Goal: Task Accomplishment & Management: Complete application form

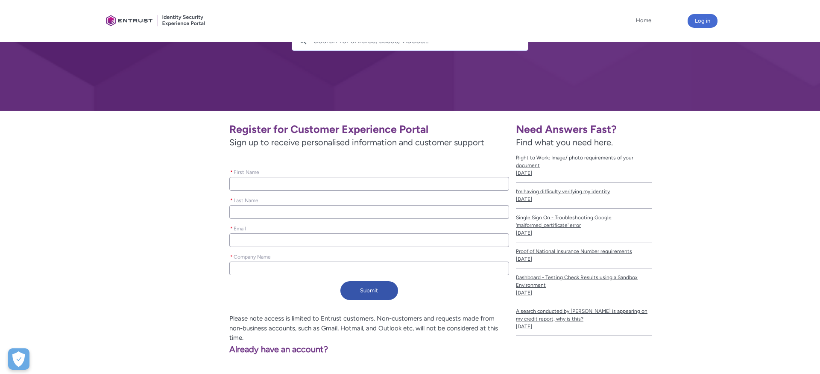
scroll to position [79, 0]
click at [294, 264] on input "* Company Name" at bounding box center [369, 268] width 280 height 14
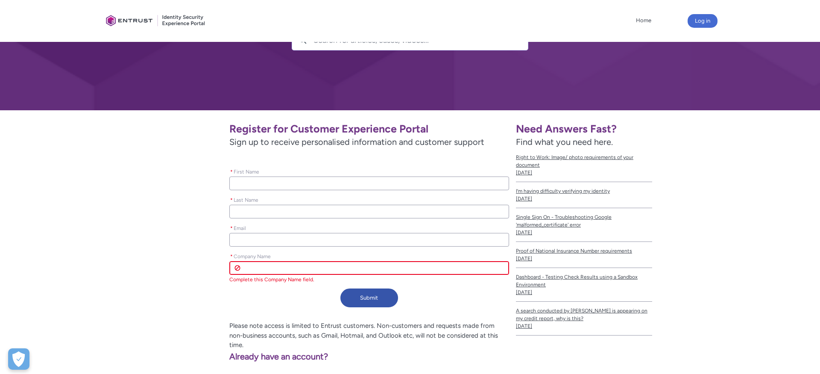
click at [313, 181] on input "* First Name" at bounding box center [369, 183] width 280 height 14
type lightning-primitive-input-simple "A"
type input "A"
type lightning-primitive-input-simple "As"
type input "As"
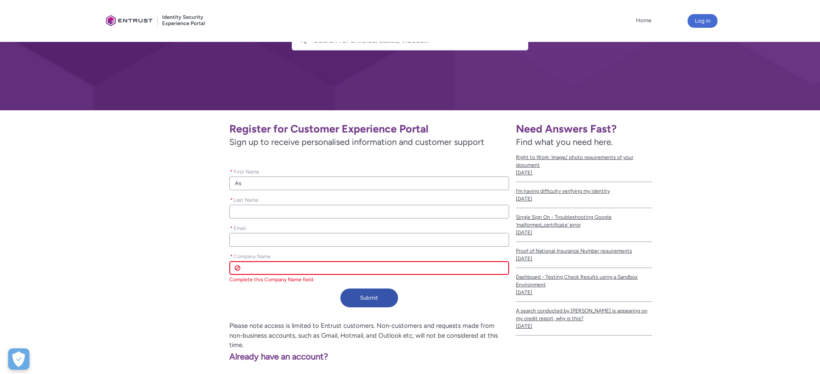
type lightning-primitive-input-simple "Ash"
type input "Ash"
type lightning-primitive-input-simple "[DEMOGRAPHIC_DATA]"
type input "[DEMOGRAPHIC_DATA]"
type lightning-primitive-input-simple "[DEMOGRAPHIC_DATA]"
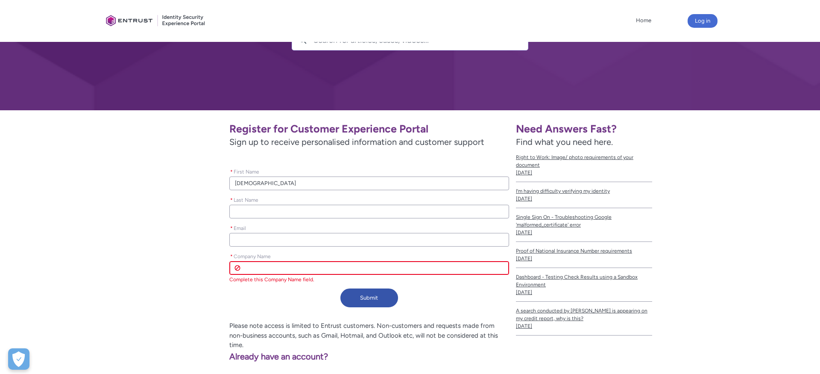
type input "[DEMOGRAPHIC_DATA]"
type lightning-primitive-input-simple "[DEMOGRAPHIC_DATA]"
type input "[DEMOGRAPHIC_DATA]"
type lightning-primitive-input-simple "[DEMOGRAPHIC_DATA]"
type input "[DEMOGRAPHIC_DATA]"
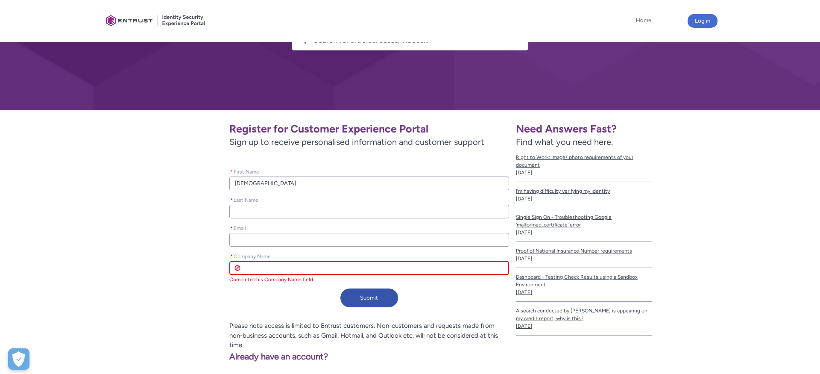
type lightning-primitive-input-simple "Ashvaray"
type input "Ashvaray"
type lightning-primitive-input-simple "Ashvaray"
type input "Ashvaray"
type lightning-primitive-input-simple "Ashvaray"
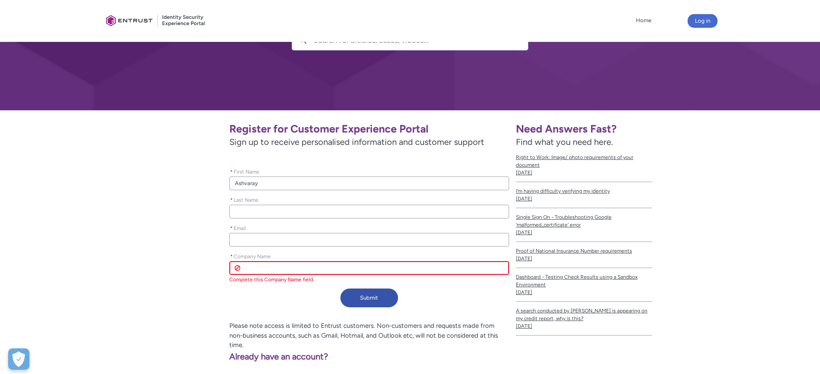
type input "Ashvaray"
click at [273, 209] on input "* Last Name" at bounding box center [369, 212] width 280 height 14
type lightning-primitive-input-simple "S"
type input "S"
type lightning-primitive-input-simple "Si"
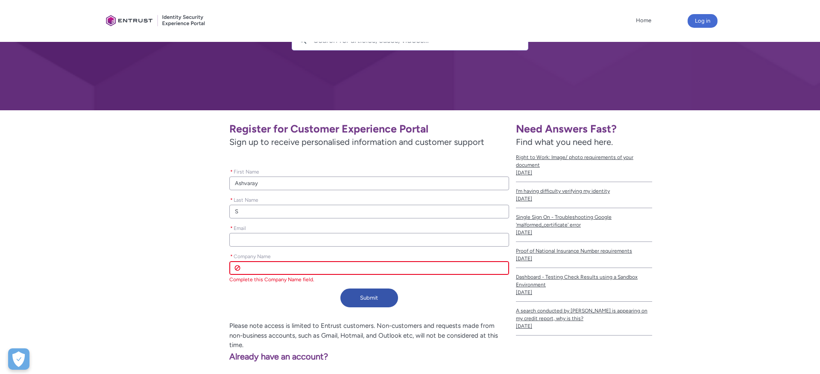
type input "Si"
type lightning-primitive-input-simple "Sin"
type input "Sin"
type lightning-primitive-input-simple "Sing"
type input "Sing"
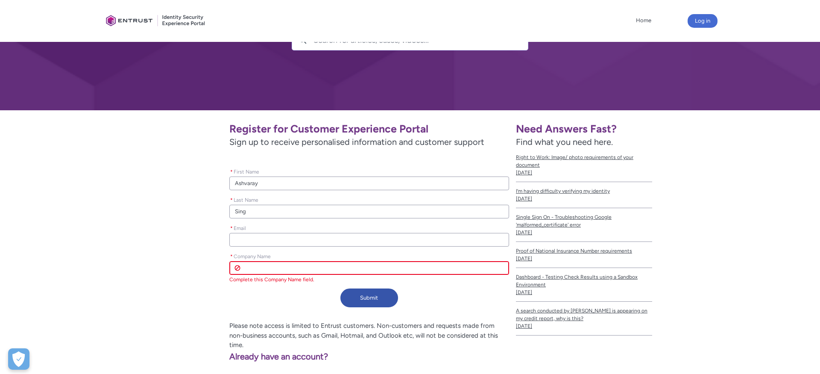
type lightning-primitive-input-simple "[PERSON_NAME]"
type input "[PERSON_NAME]"
click at [242, 234] on input "* Email" at bounding box center [369, 240] width 280 height 14
type lightning-primitive-input-simple "a"
type input "a"
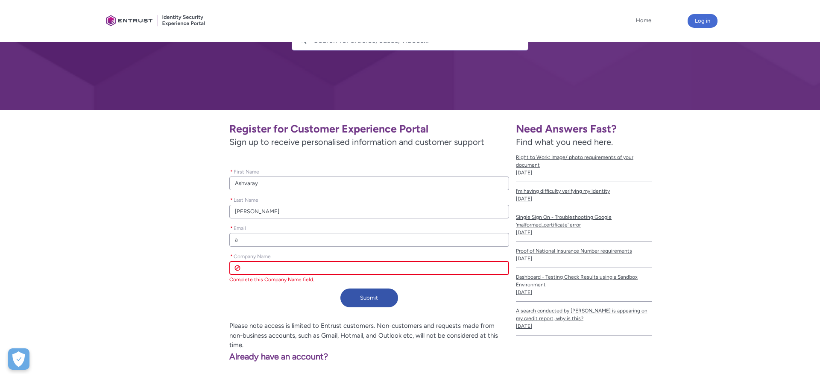
type lightning-primitive-input-simple "av"
type input "av"
type lightning-primitive-input-simple "avy"
type input "avy"
type lightning-primitive-input-simple "avys"
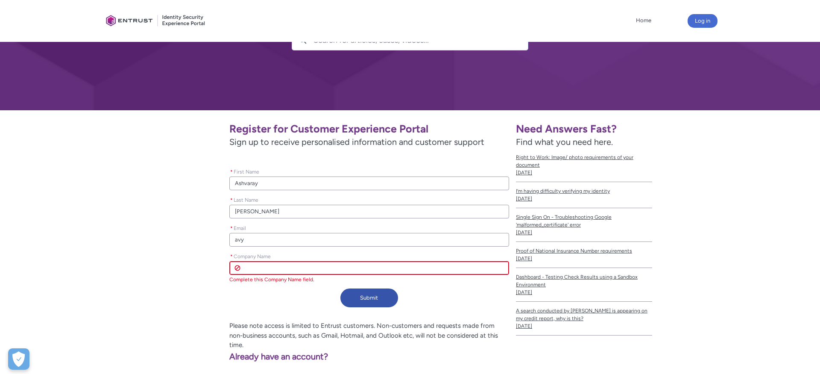
type input "avys"
type lightning-primitive-input-simple "avysi"
type input "avysi"
type lightning-primitive-input-simple "avysio"
type input "avysio"
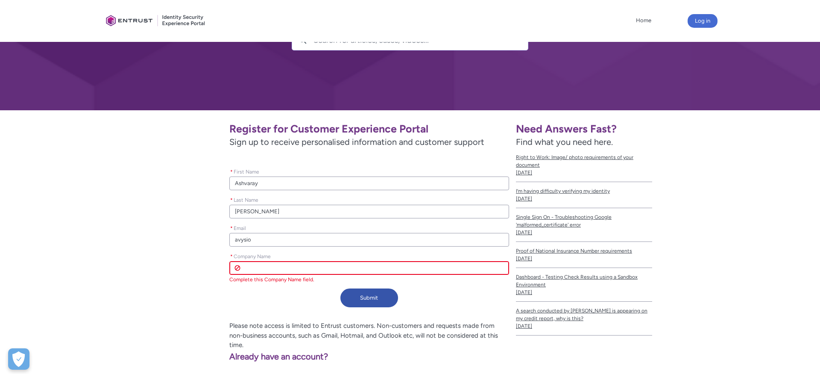
type lightning-primitive-input-simple "avysion"
type input "avysion"
type lightning-primitive-input-simple "avysiont"
type input "avysiont"
type lightning-primitive-input-simple "avysionte"
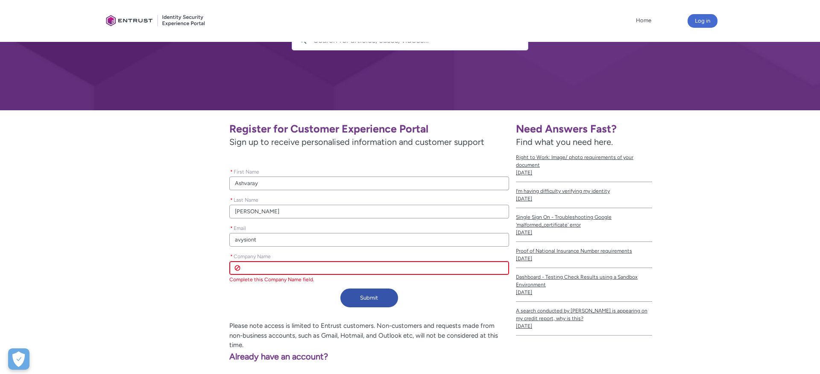
type input "avysionte"
type lightning-primitive-input-simple "avysiontec"
type input "avysiontec"
type lightning-primitive-input-simple "avysiontech"
type input "avysiontech"
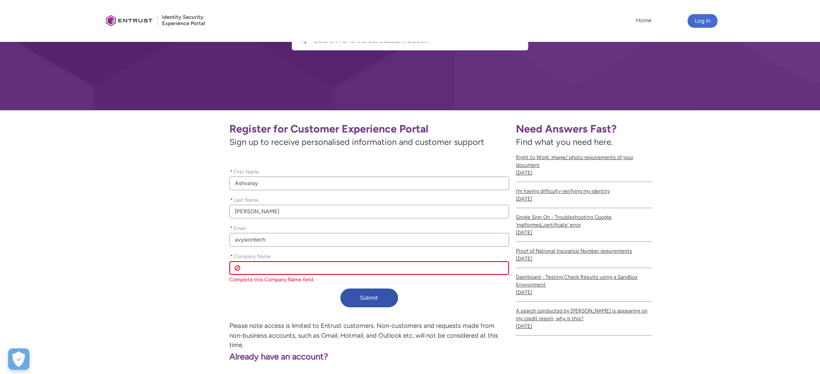
type lightning-primitive-input-simple "avysiontech@"
type input "avysiontech@"
type lightning-primitive-input-simple "avysiontech@g"
type input "avysiontech@g"
type lightning-primitive-input-simple "avysiontech@gm"
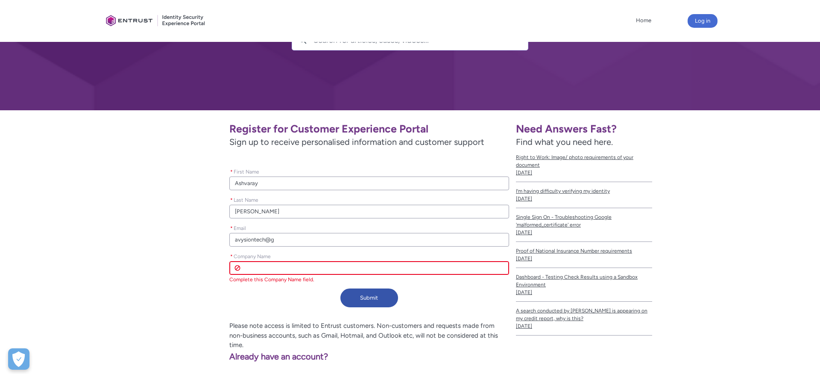
type input "avysiontech@gm"
type lightning-primitive-input-simple "avysiontech@gma"
type input "avysiontech@gma"
type lightning-primitive-input-simple "avysiontech@gmai"
type input "avysiontech@gmai"
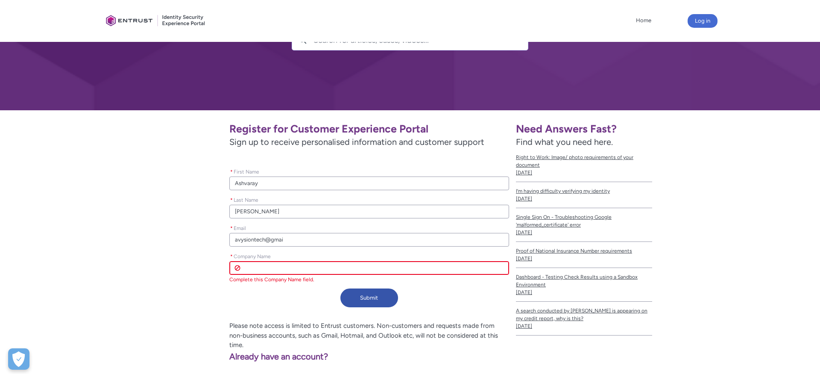
type lightning-primitive-input-simple "[EMAIL_ADDRESS]"
type input "[EMAIL_ADDRESS]"
type lightning-primitive-input-simple "[EMAIL_ADDRESS]."
type input "[EMAIL_ADDRESS]."
type lightning-primitive-input-simple "avysiontech@gmail.c"
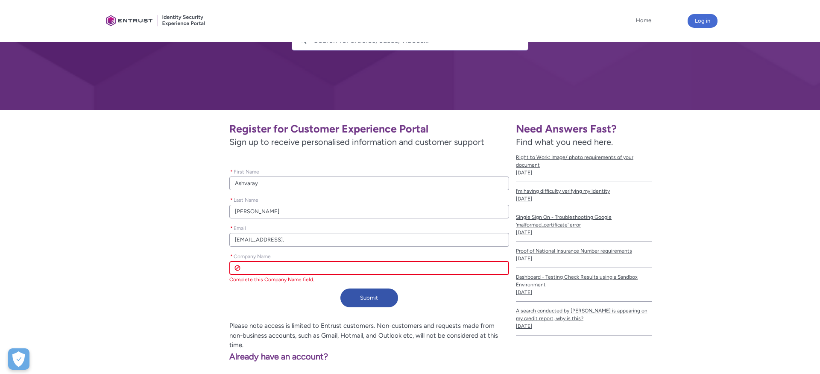
type input "avysiontech@gmail.c"
type lightning-primitive-input-simple "[EMAIL_ADDRESS][DOMAIN_NAME]"
type input "[EMAIL_ADDRESS][DOMAIN_NAME]"
type lightning-primitive-input-simple "[EMAIL_ADDRESS][DOMAIN_NAME]"
type input "[EMAIL_ADDRESS][DOMAIN_NAME]"
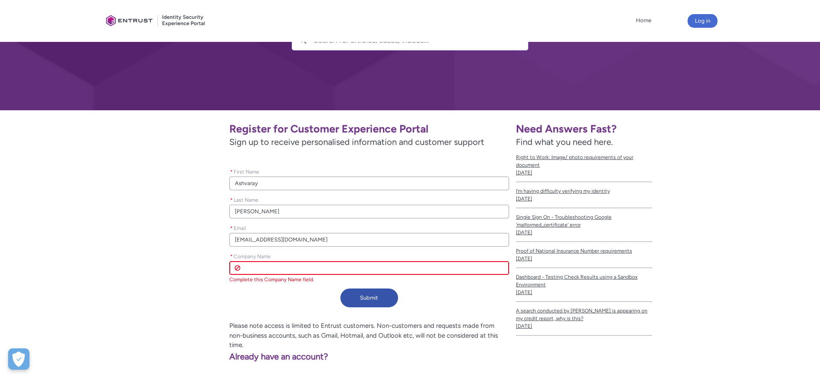
click at [258, 267] on input "* Company Name" at bounding box center [369, 268] width 280 height 14
type lightning-primitive-input-simple "A"
type input "A"
type lightning-primitive-input-simple "Av"
type input "Av"
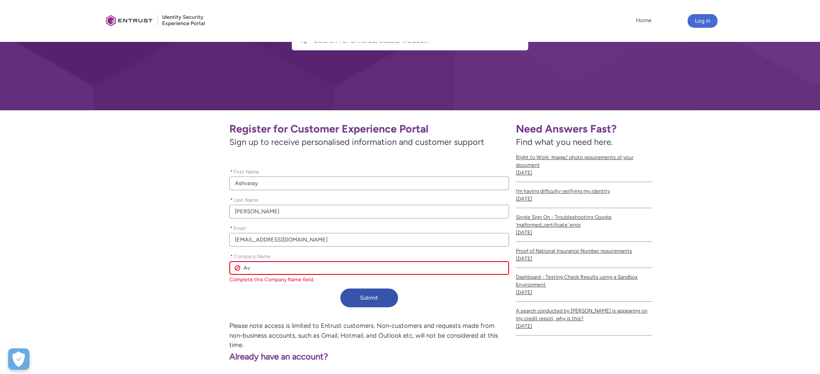
type lightning-primitive-input-simple "Avy"
type input "Avy"
type lightning-primitive-input-simple "Avys"
type input "Avys"
type lightning-primitive-input-simple "Avysi"
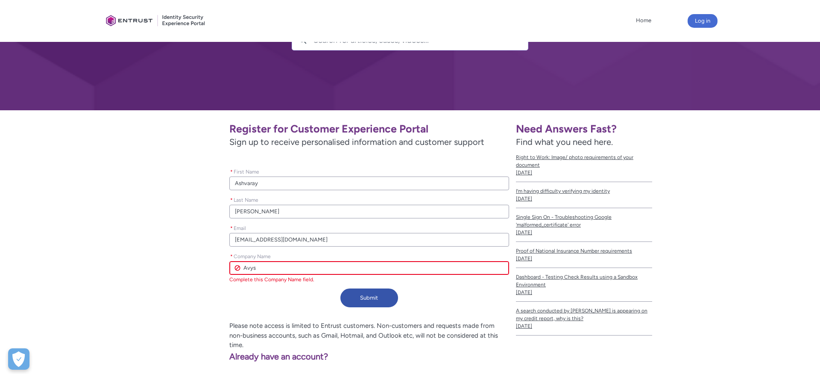
type input "Avysi"
type lightning-primitive-input-simple "Avysio"
type input "Avysio"
type lightning-primitive-input-simple "Avysion"
type input "Avysion"
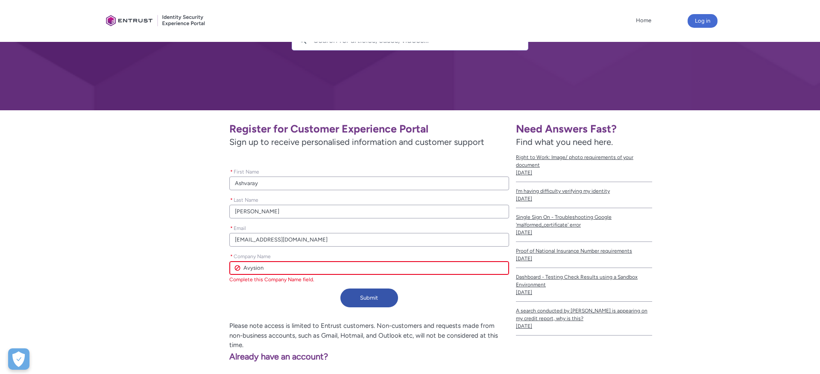
click at [230, 290] on div "Submit" at bounding box center [369, 299] width 280 height 22
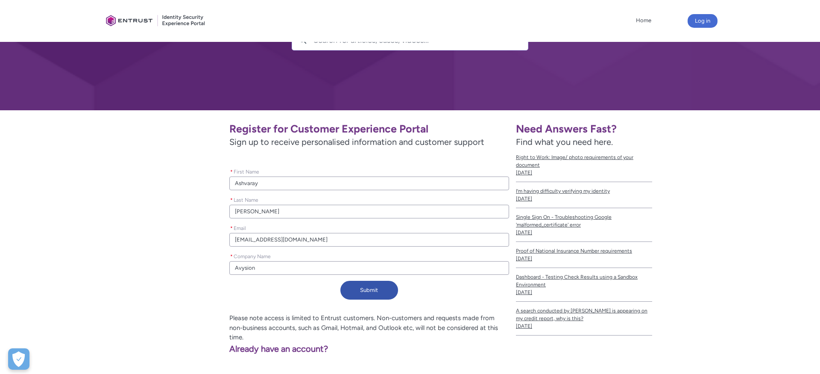
click at [277, 270] on input "Avysion" at bounding box center [369, 268] width 280 height 14
click at [368, 290] on button "Submit" at bounding box center [370, 290] width 58 height 19
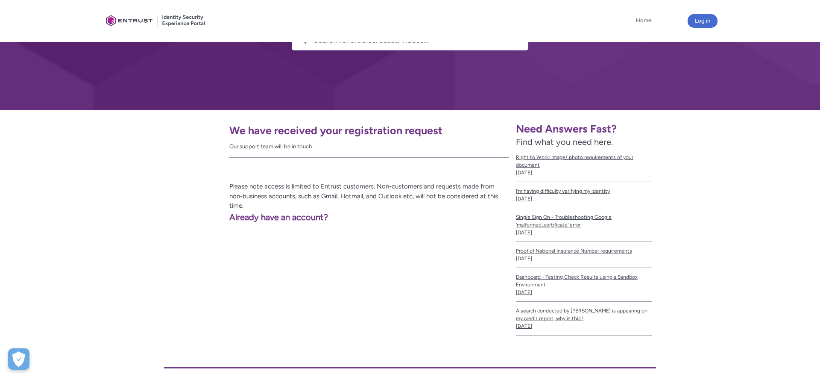
click at [361, 232] on div "We have received your registration request Our support team will be in touch Pl…" at bounding box center [308, 226] width 410 height 232
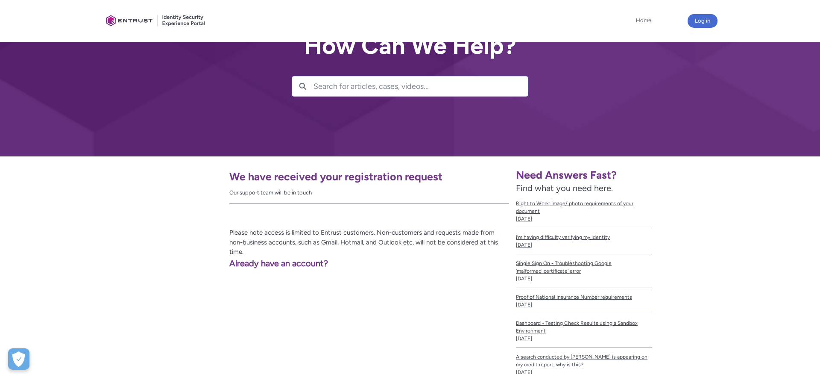
scroll to position [0, 0]
